Goal: Obtain resource: Download file/media

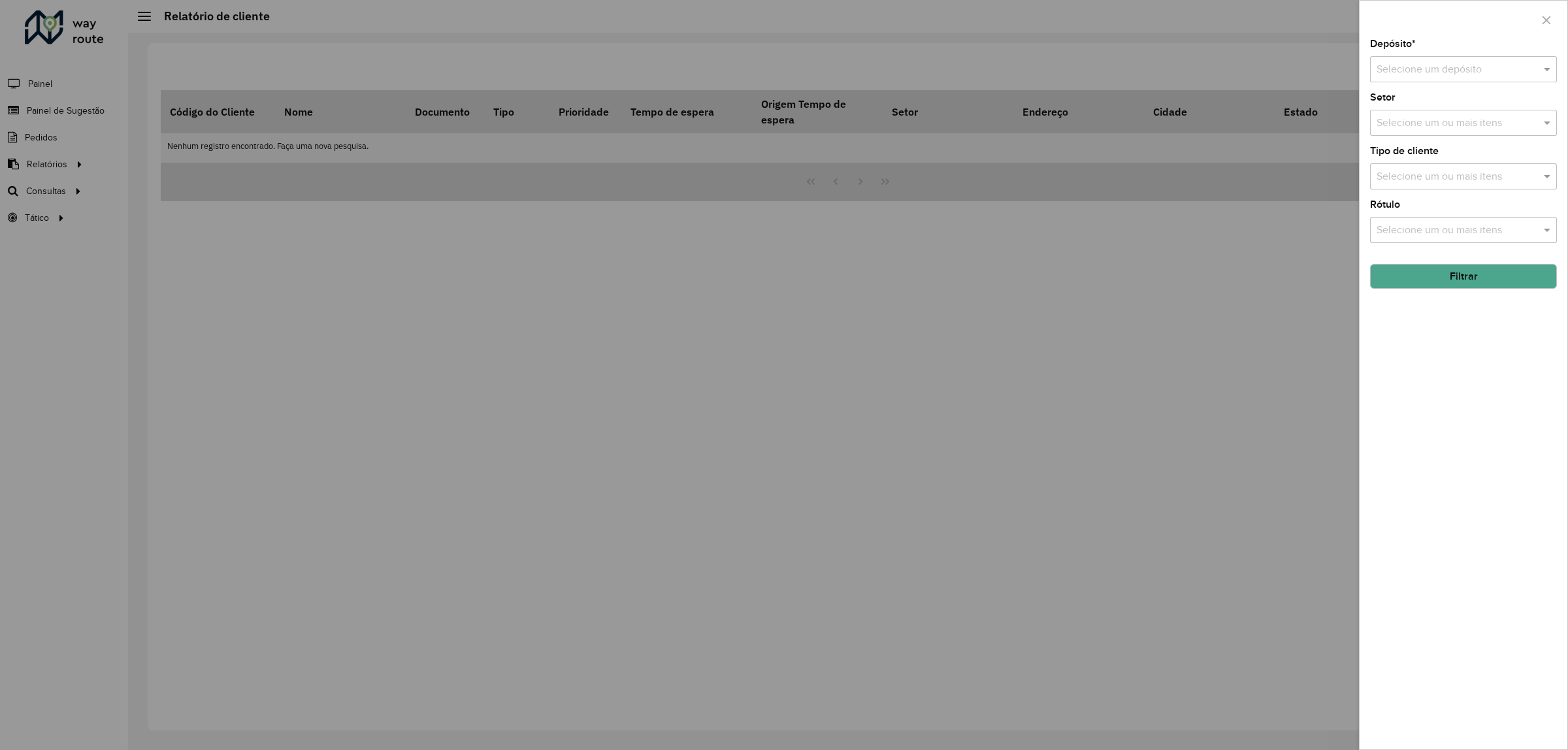
click at [366, 141] on div at bounding box center [784, 375] width 1568 height 750
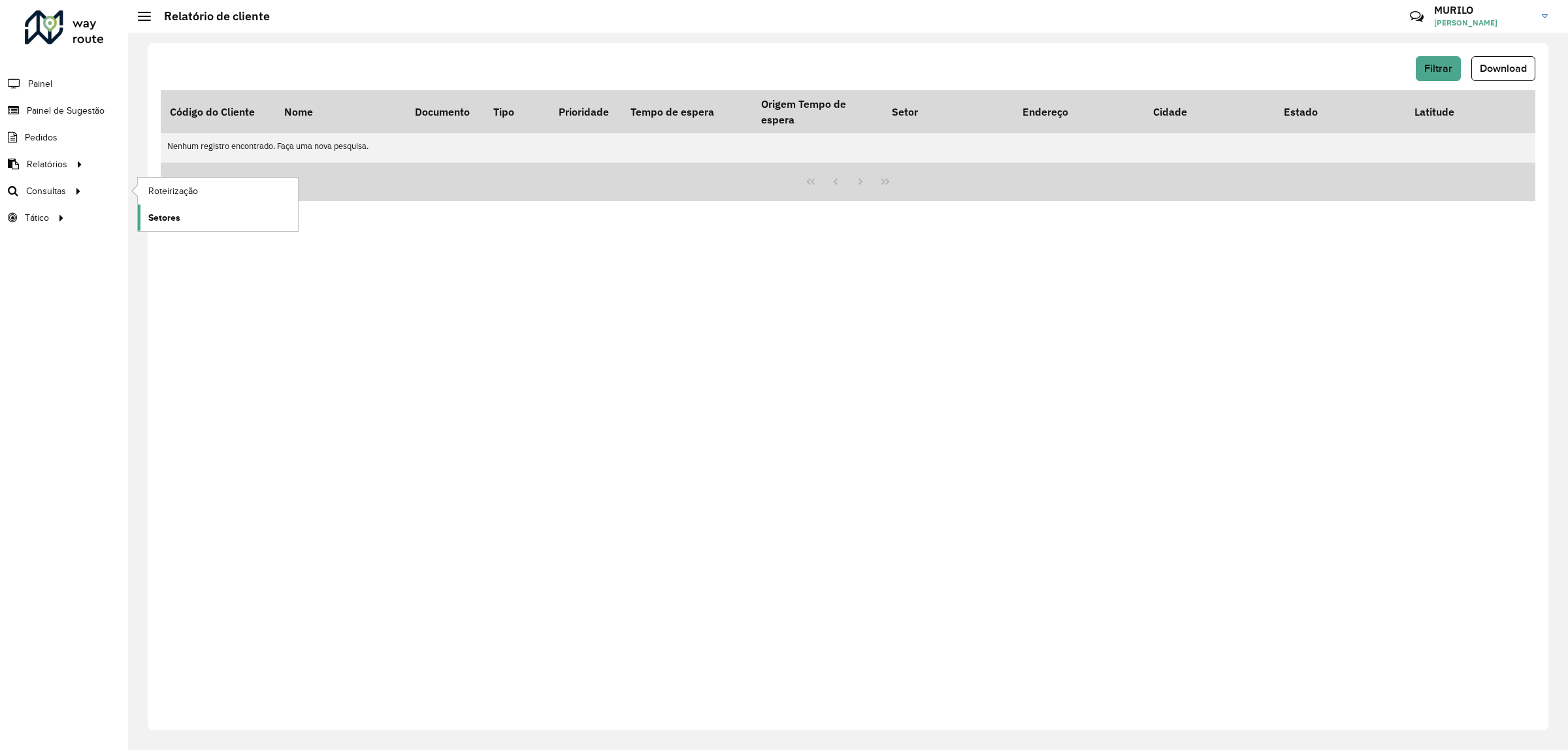
click at [154, 214] on span "Setores" at bounding box center [164, 217] width 32 height 14
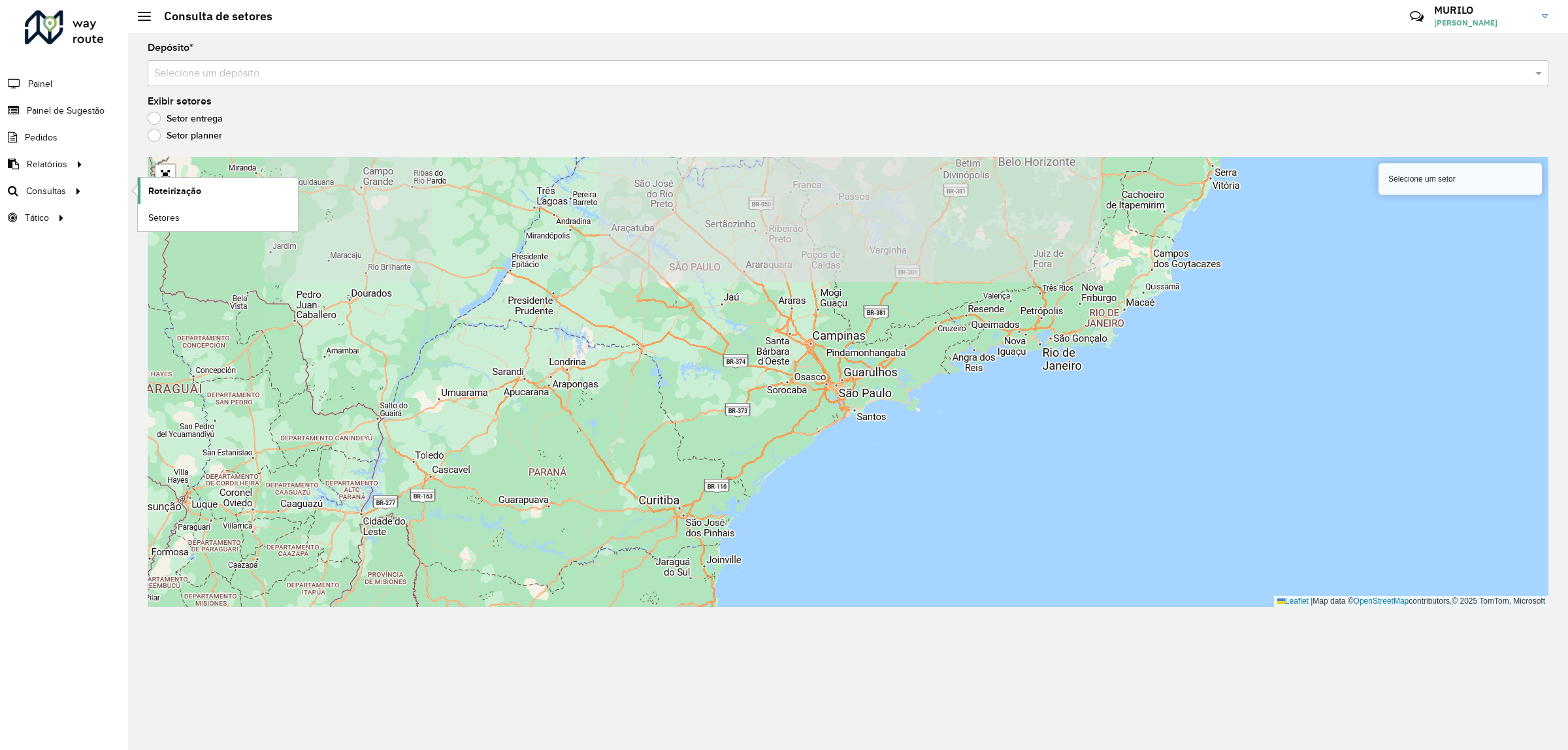
click at [168, 191] on span "Roteirização" at bounding box center [175, 191] width 53 height 14
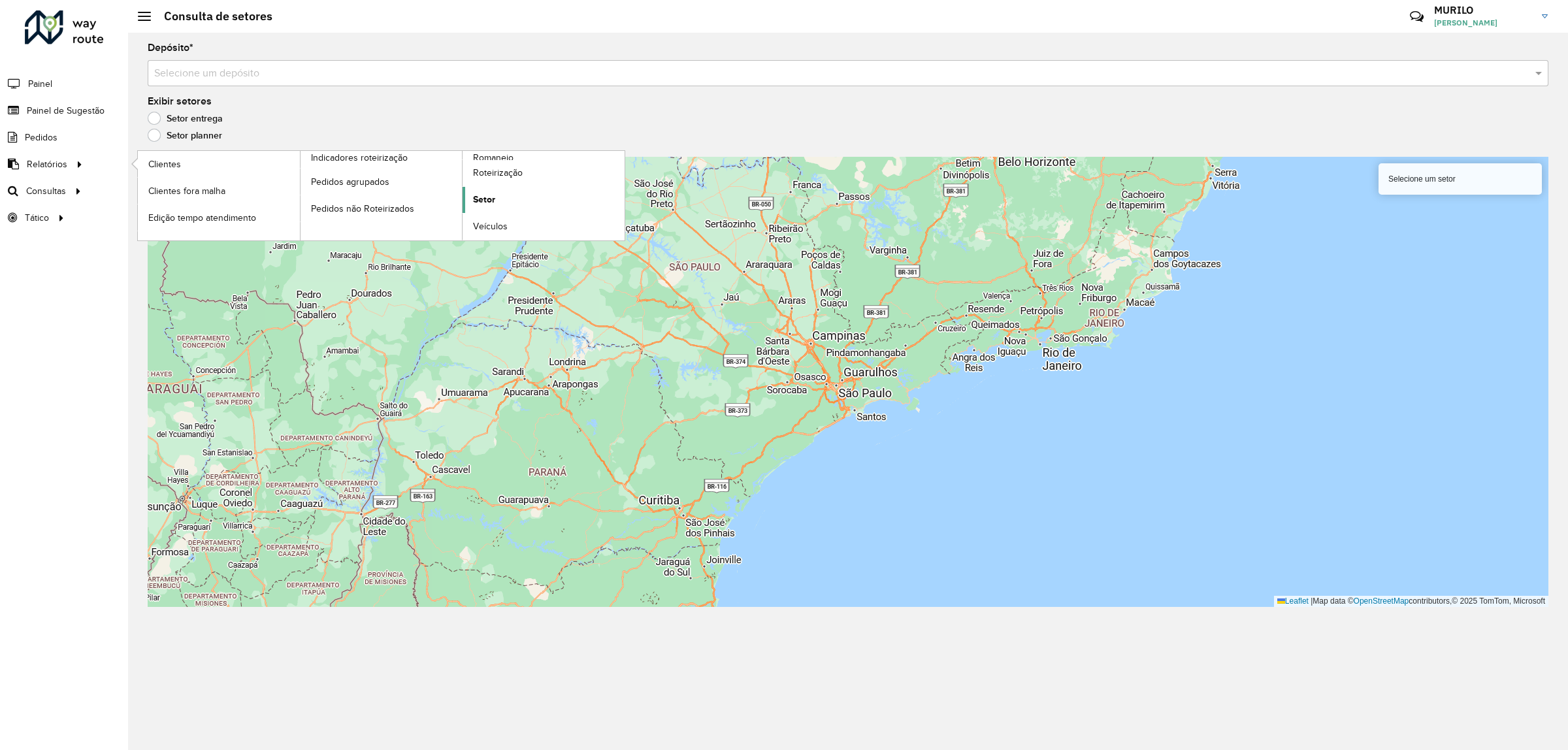
click at [475, 203] on span "Setor" at bounding box center [484, 199] width 22 height 14
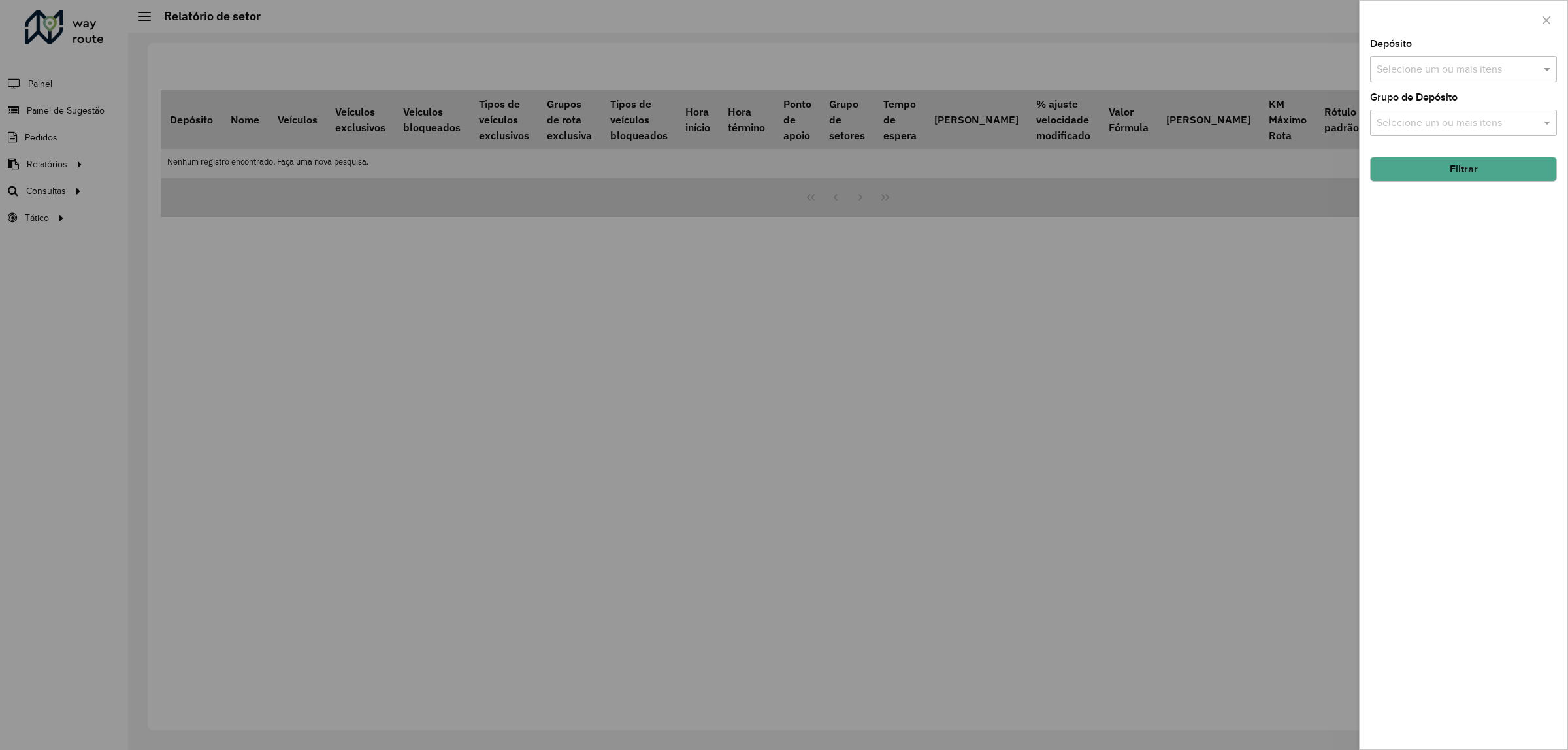
click at [1433, 66] on input "text" at bounding box center [1457, 69] width 167 height 16
click at [1435, 155] on div "CDD Salvador" at bounding box center [1463, 157] width 185 height 22
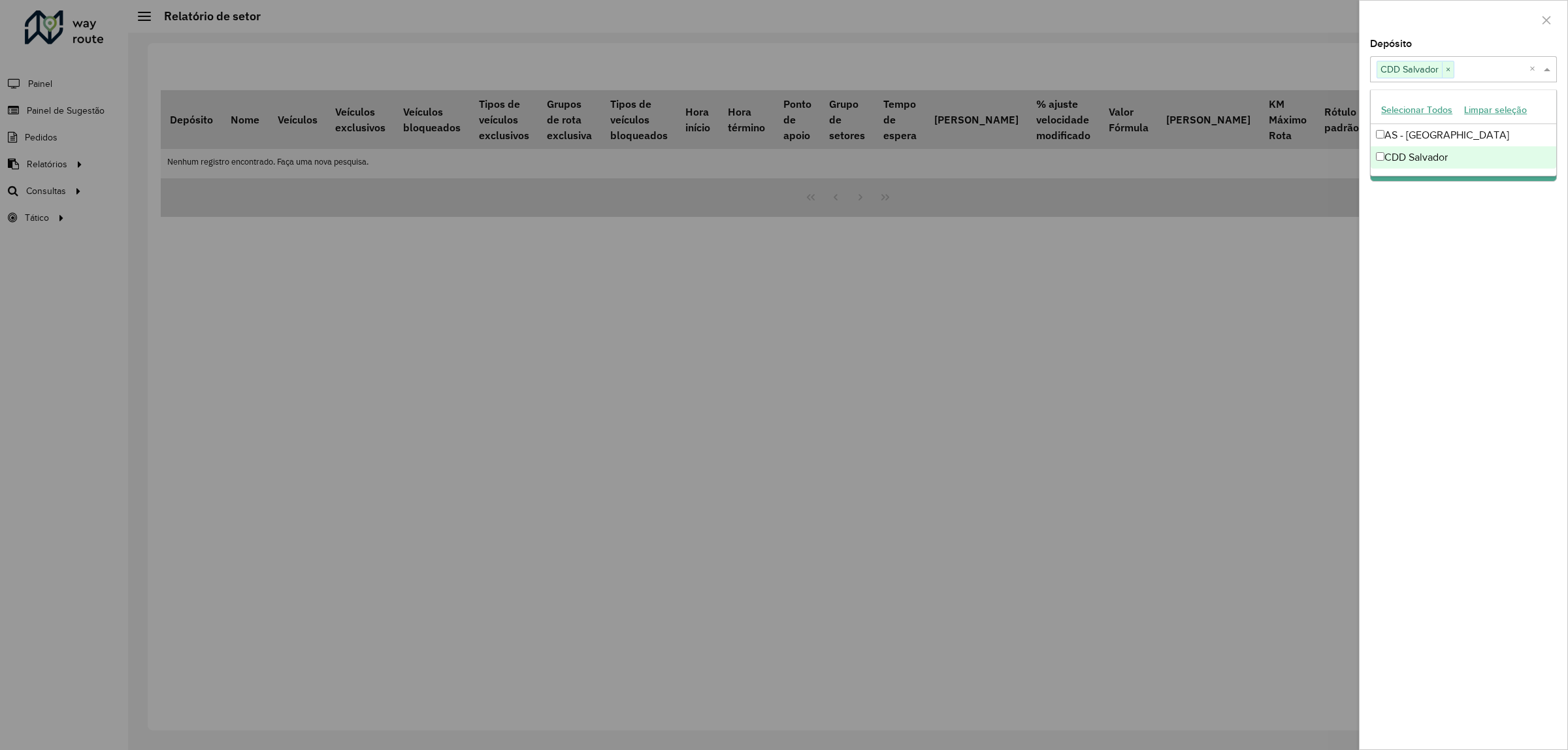
click at [1507, 301] on div "Depósito Selecione um ou mais itens CDD Salvador × × Grupo de Depósito Selecion…" at bounding box center [1463, 394] width 207 height 710
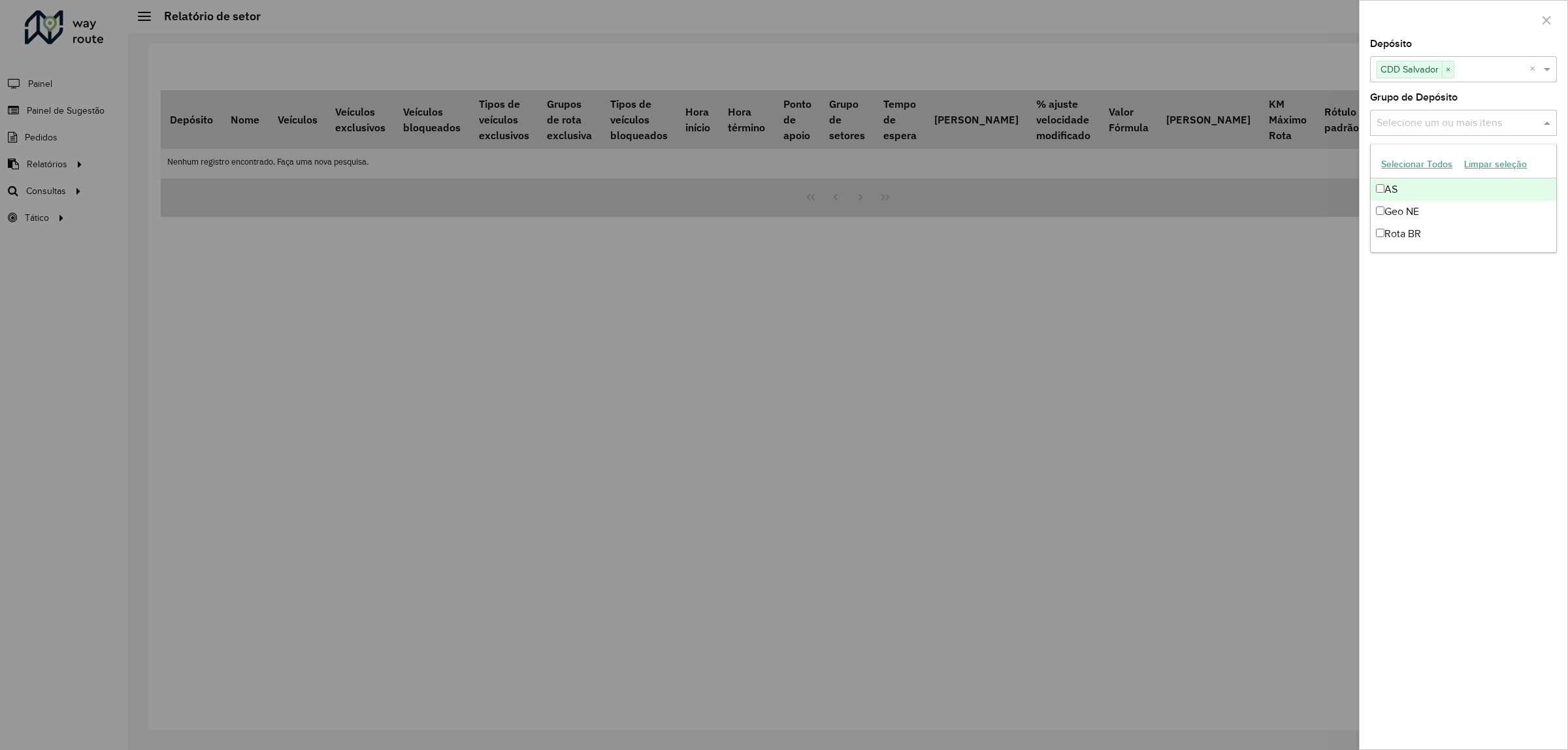
click at [1511, 134] on div "Selecione um ou mais itens" at bounding box center [1463, 122] width 186 height 26
drag, startPoint x: 1483, startPoint y: 327, endPoint x: 1472, endPoint y: 243, distance: 84.7
click at [1483, 327] on div "Depósito Selecione um ou mais itens CDD Salvador × × Grupo de Depósito Selecion…" at bounding box center [1463, 394] width 207 height 710
click at [1485, 201] on button "Filtrar" at bounding box center [1463, 198] width 186 height 25
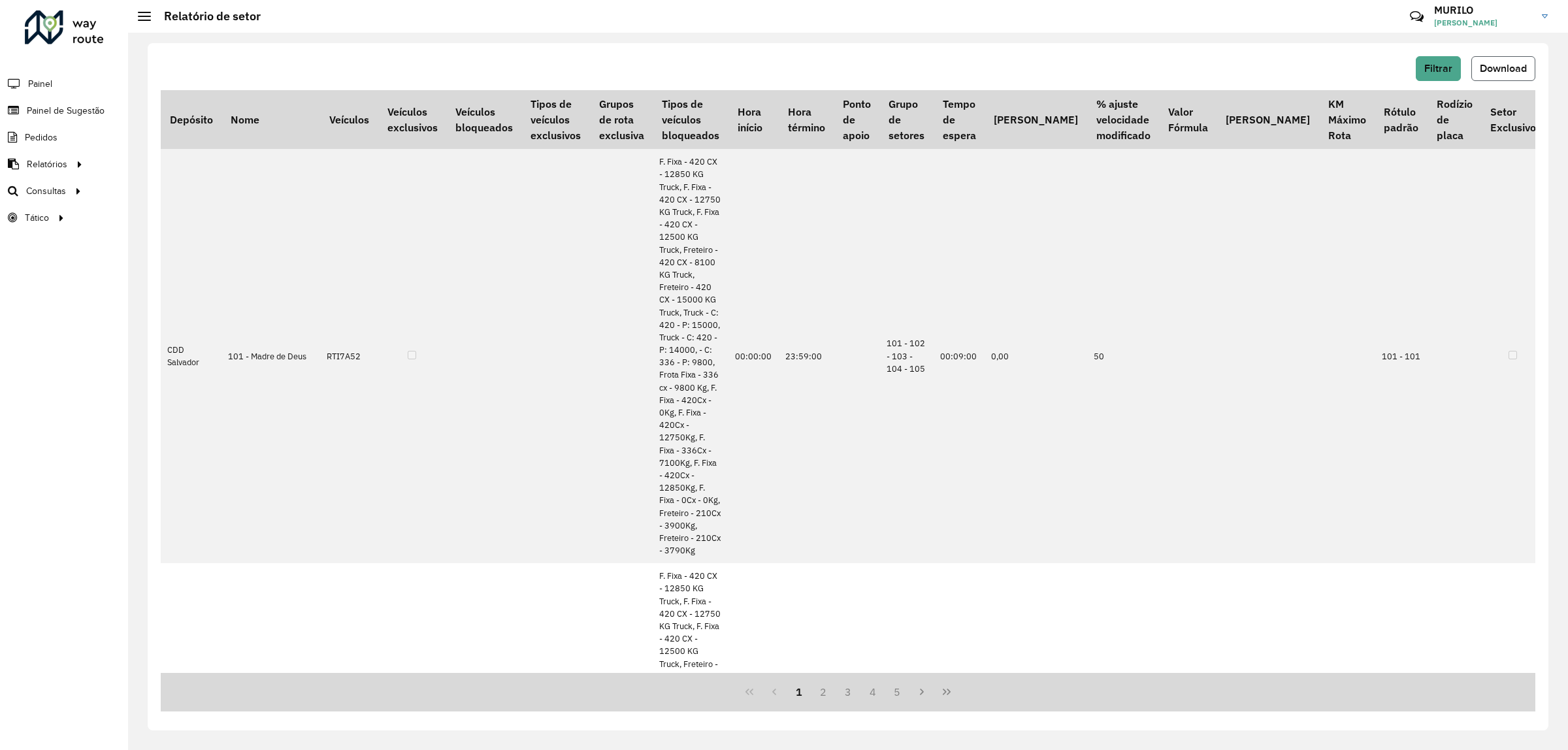
click at [1523, 70] on span "Download" at bounding box center [1502, 69] width 47 height 11
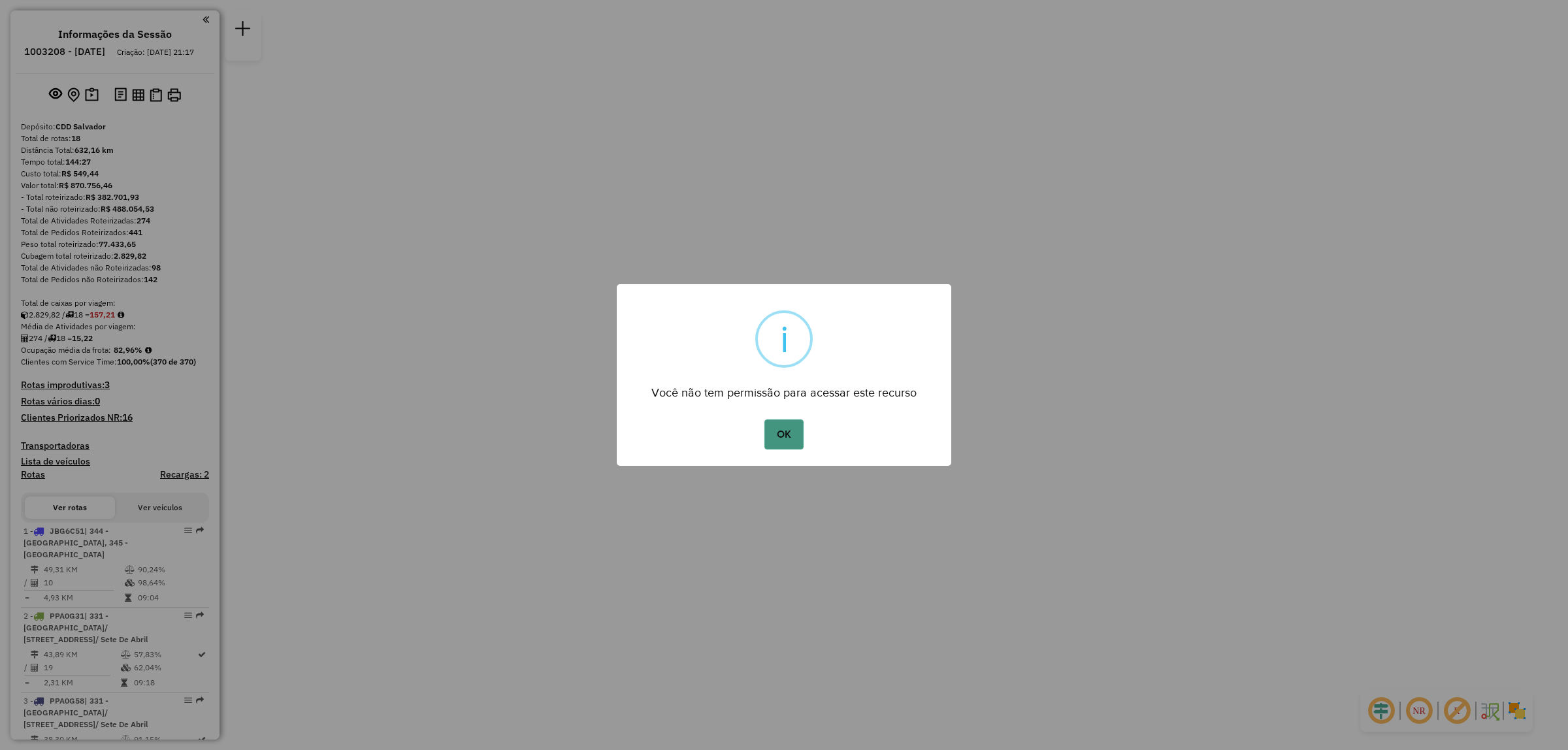
click at [778, 438] on button "OK" at bounding box center [783, 434] width 38 height 30
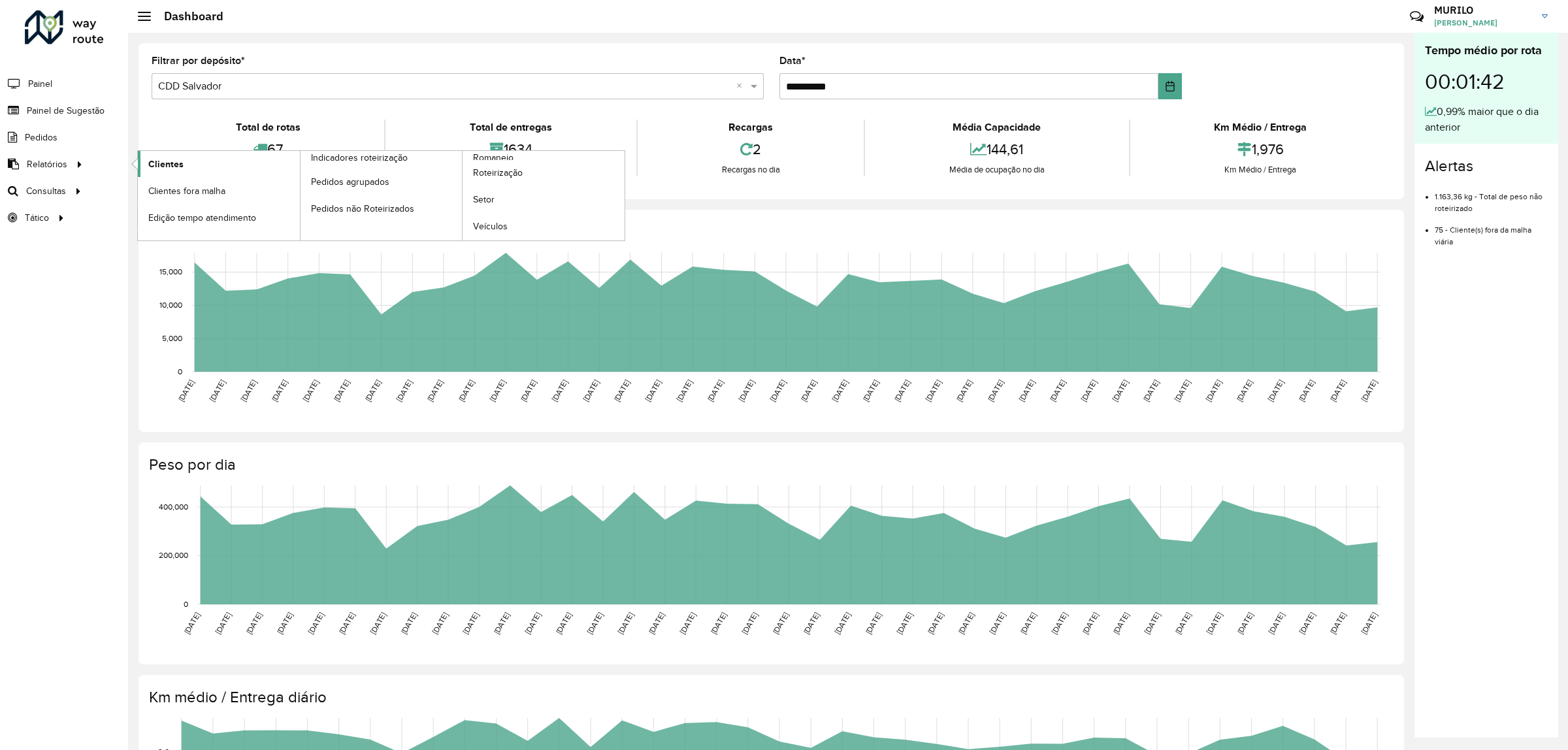
click at [159, 162] on span "Clientes" at bounding box center [165, 164] width 36 height 14
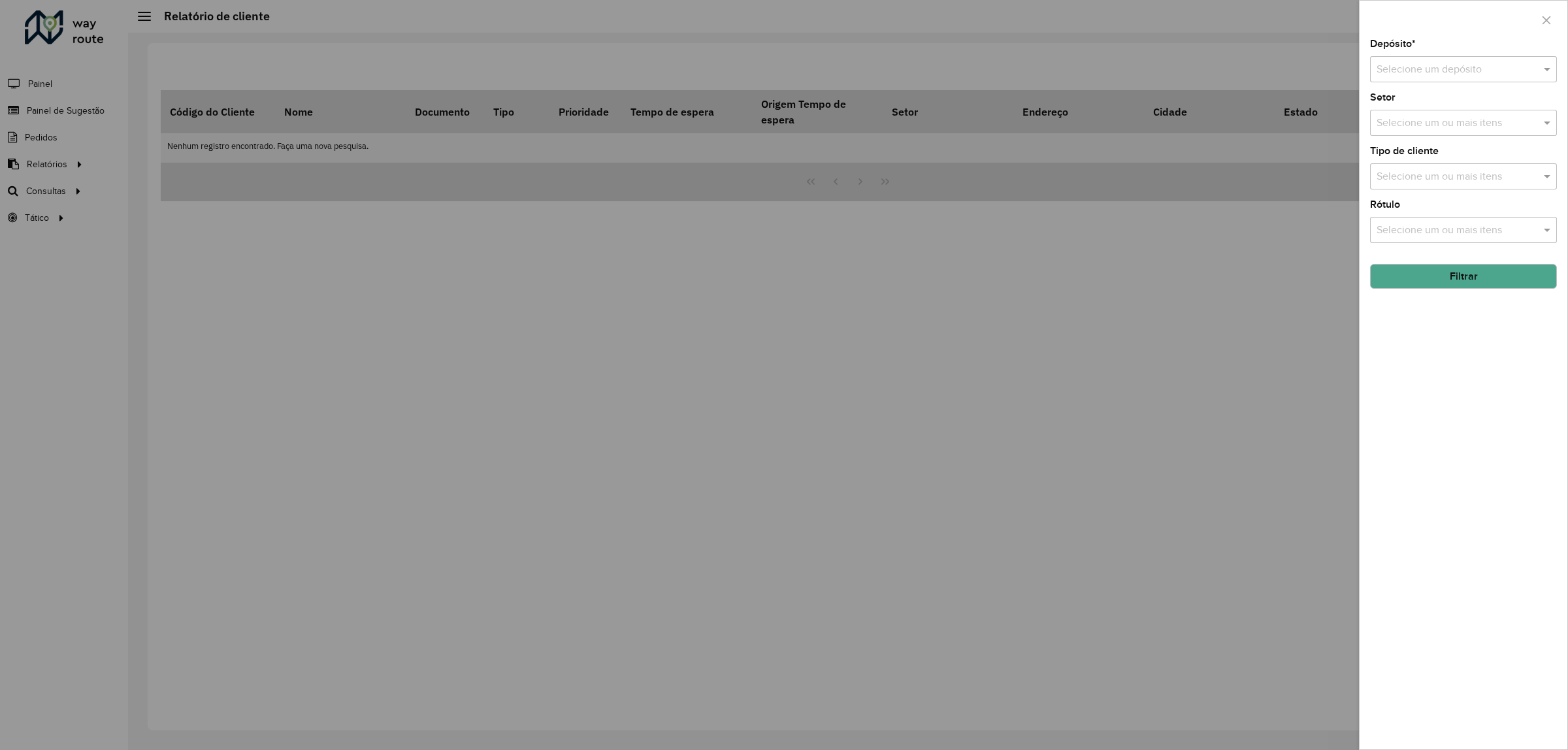
click at [1559, 59] on div "Depósito * Selecione um depósito Setor Selecione um ou mais itens Tipo de clien…" at bounding box center [1463, 394] width 207 height 710
click at [1526, 72] on div at bounding box center [1463, 69] width 186 height 16
click at [1465, 122] on div "CDD Salvador" at bounding box center [1463, 130] width 185 height 22
click at [1418, 134] on div "Selecione um ou mais itens" at bounding box center [1463, 122] width 186 height 26
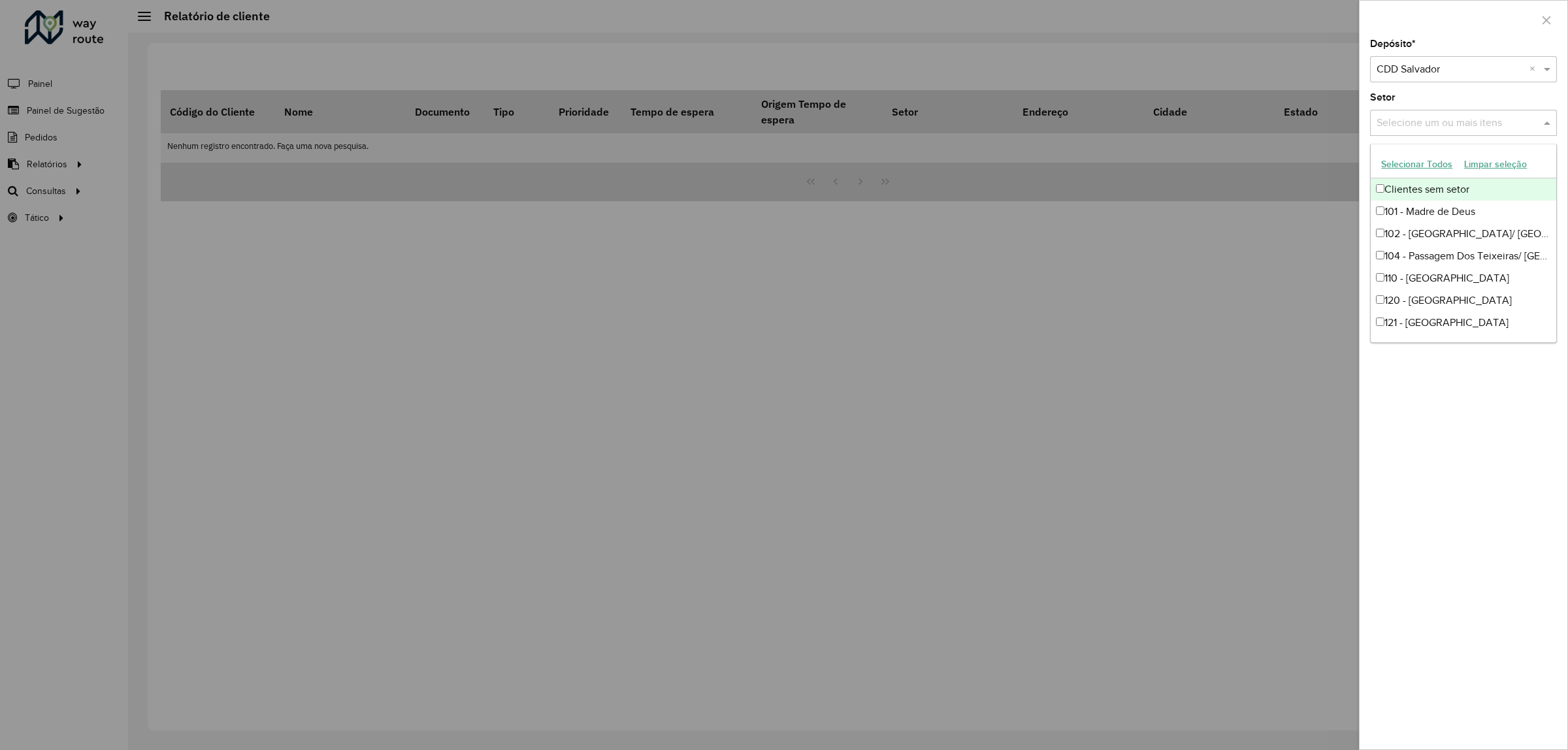
drag, startPoint x: 1436, startPoint y: 121, endPoint x: 1450, endPoint y: 145, distance: 27.8
click at [1437, 122] on input "text" at bounding box center [1457, 123] width 167 height 16
click at [1232, 190] on div at bounding box center [784, 375] width 1568 height 750
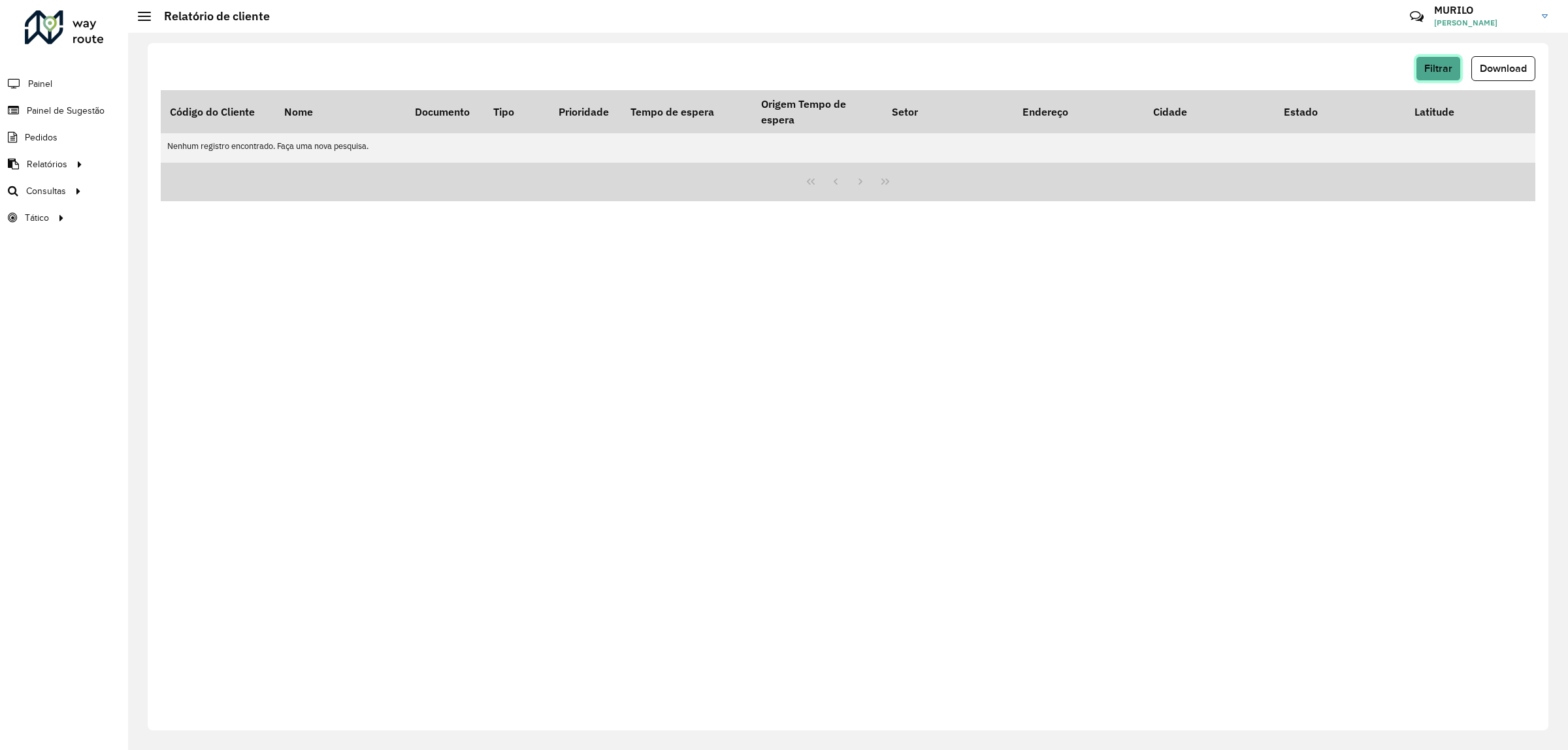
click at [1451, 79] on button "Filtrar" at bounding box center [1437, 68] width 45 height 25
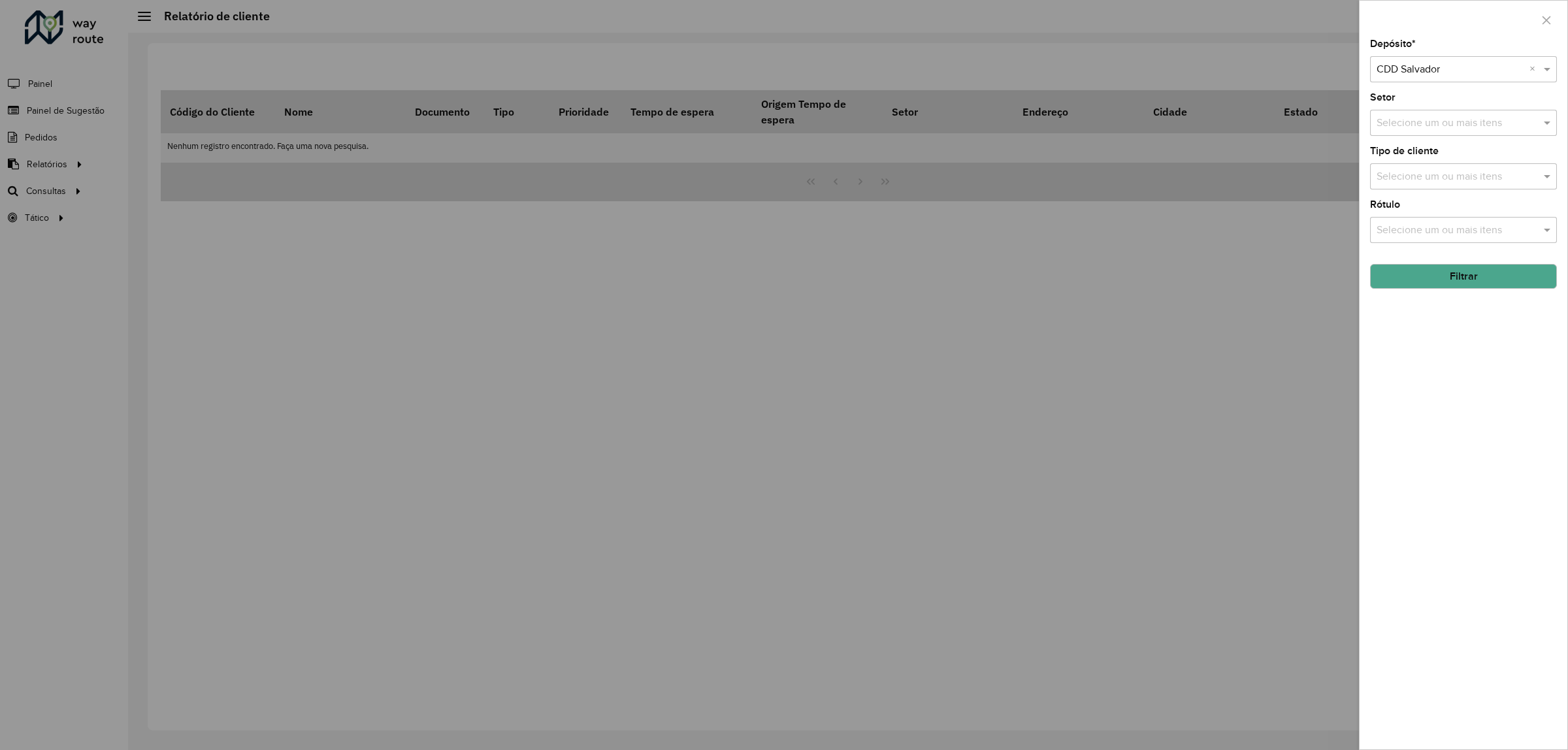
click at [1483, 136] on div "Selecione um ou mais itens" at bounding box center [1463, 122] width 186 height 26
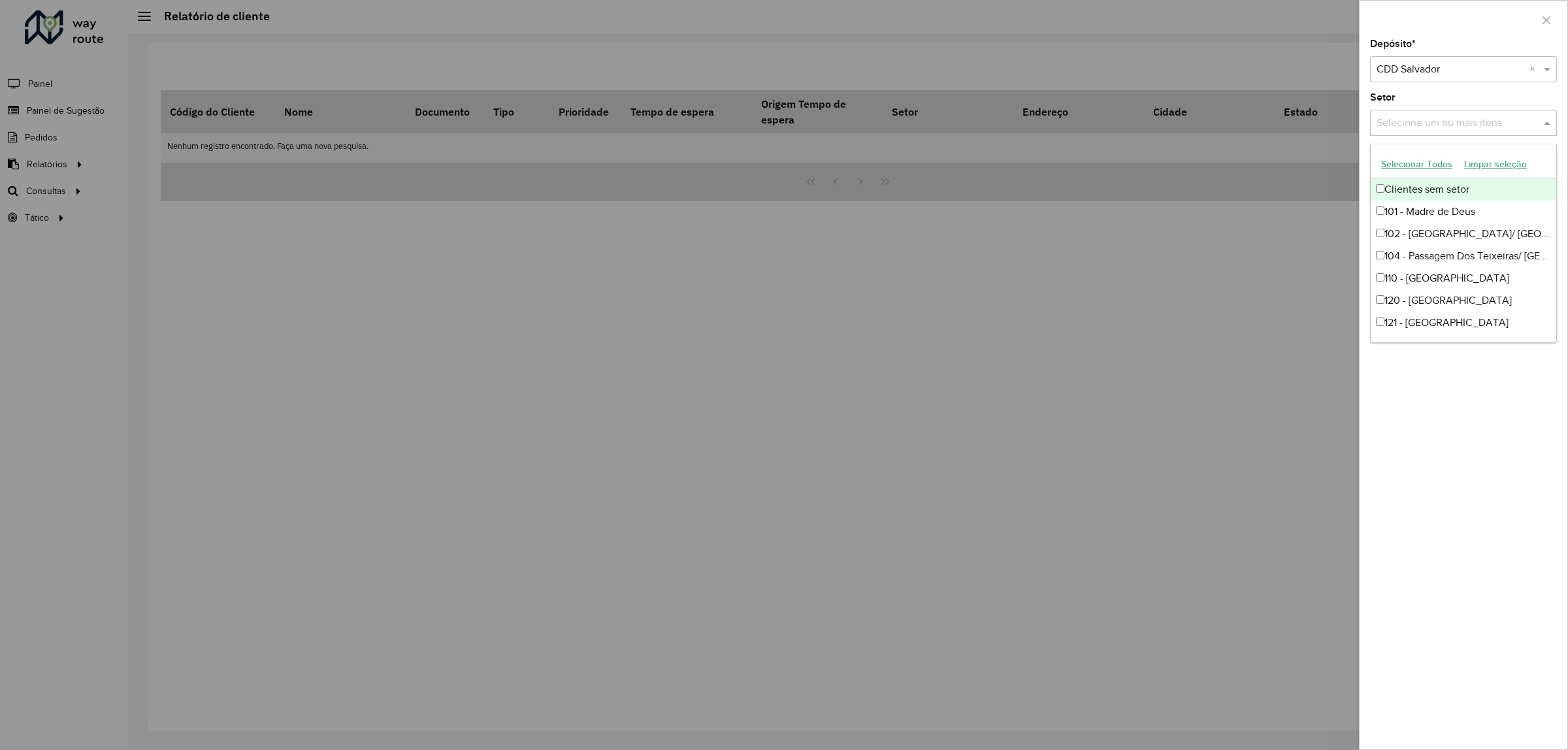
click at [1488, 128] on input "text" at bounding box center [1457, 123] width 167 height 16
click at [1504, 120] on input "text" at bounding box center [1457, 123] width 167 height 16
click at [1539, 128] on input "text" at bounding box center [1457, 123] width 167 height 16
click at [1414, 409] on div "Depósito * Selecione um depósito × CDD Salvador × Setor Selecione um ou mais it…" at bounding box center [1463, 394] width 207 height 710
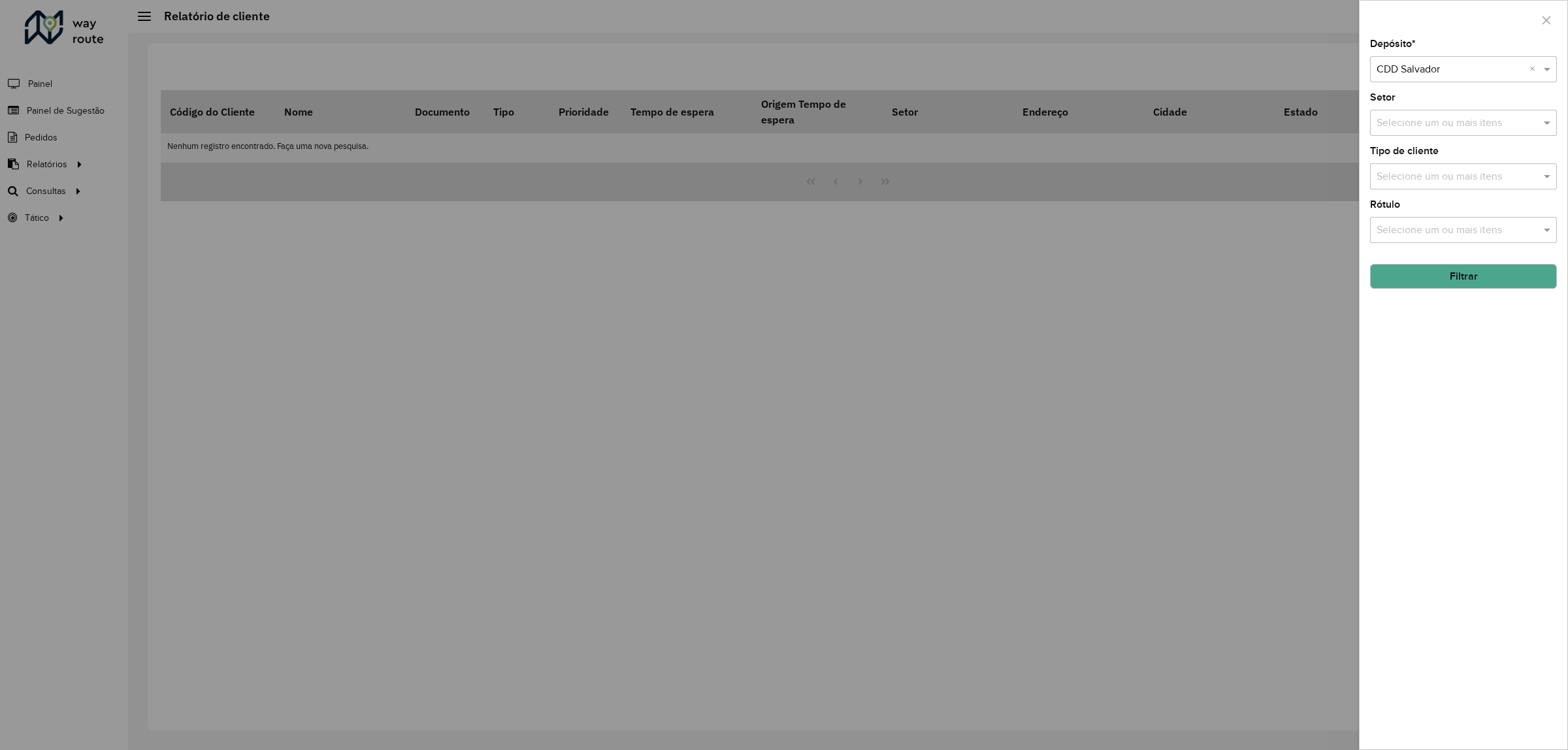
click at [1478, 288] on button "Filtrar" at bounding box center [1463, 276] width 186 height 25
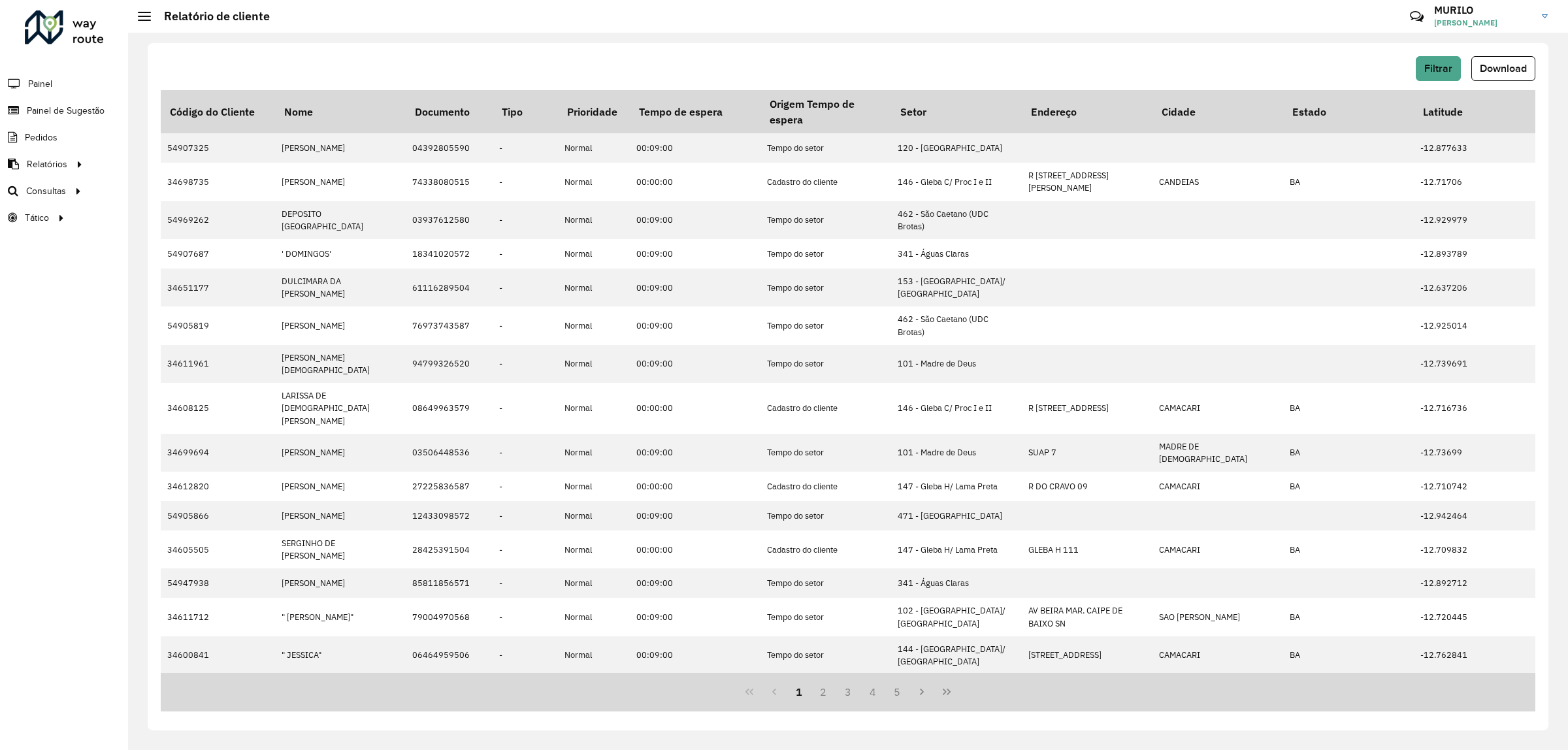
click at [1504, 68] on span "Download" at bounding box center [1502, 69] width 47 height 11
